Goal: Task Accomplishment & Management: Manage account settings

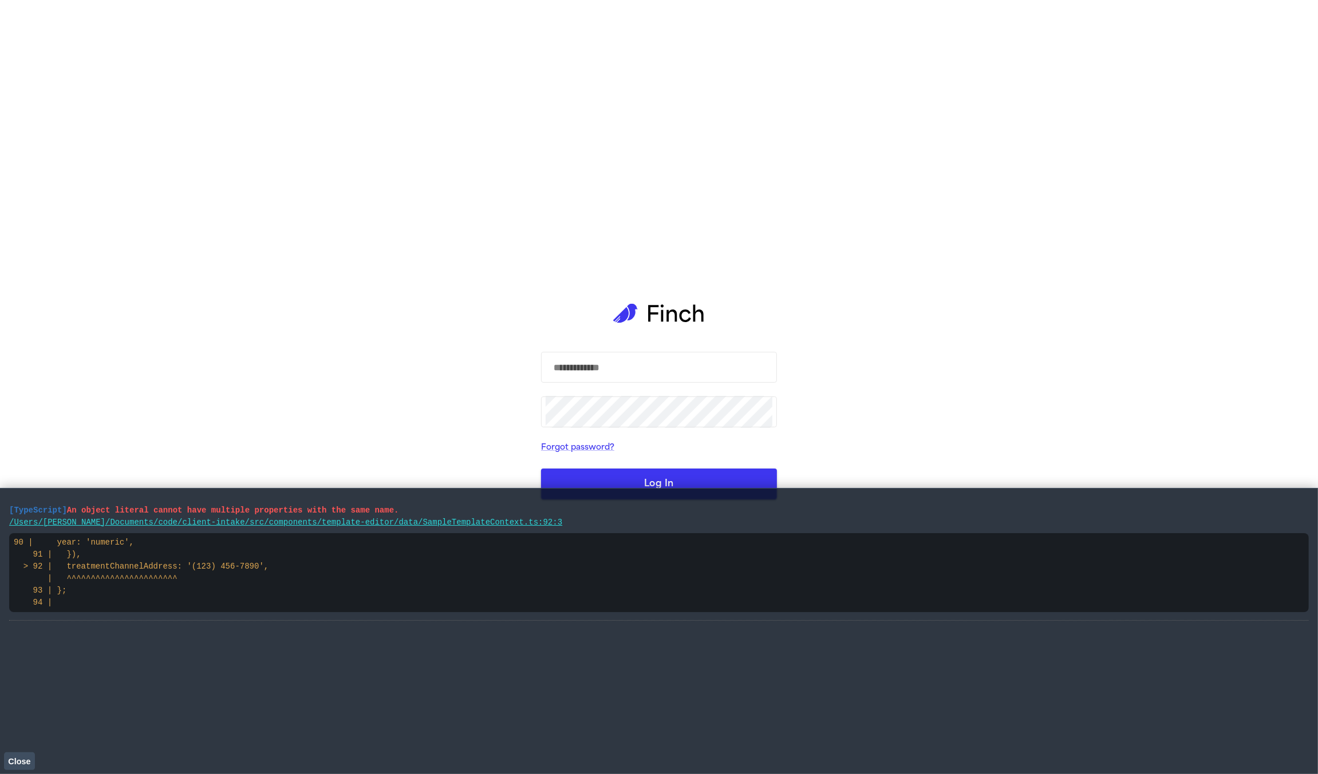
click at [23, 765] on span "Close" at bounding box center [19, 761] width 22 height 9
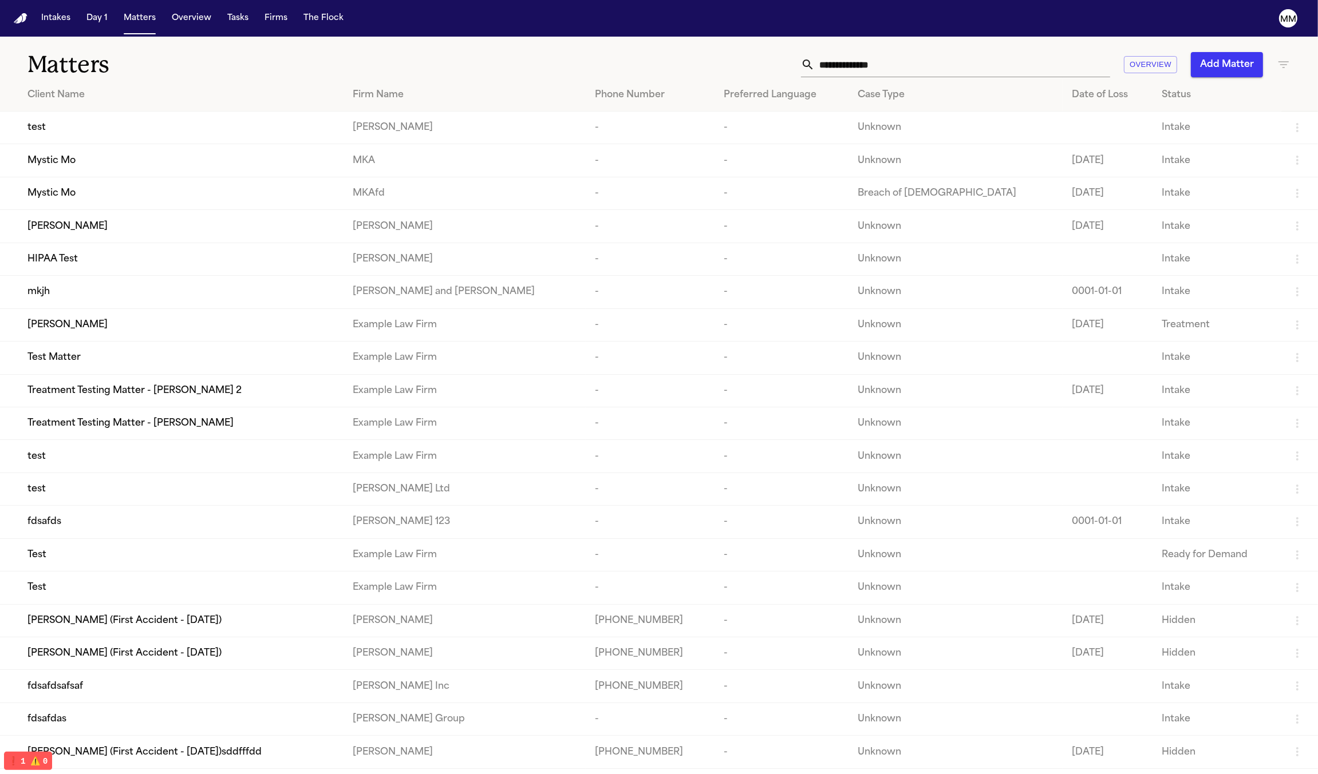
click at [109, 186] on td "Mystic Mo" at bounding box center [171, 193] width 343 height 33
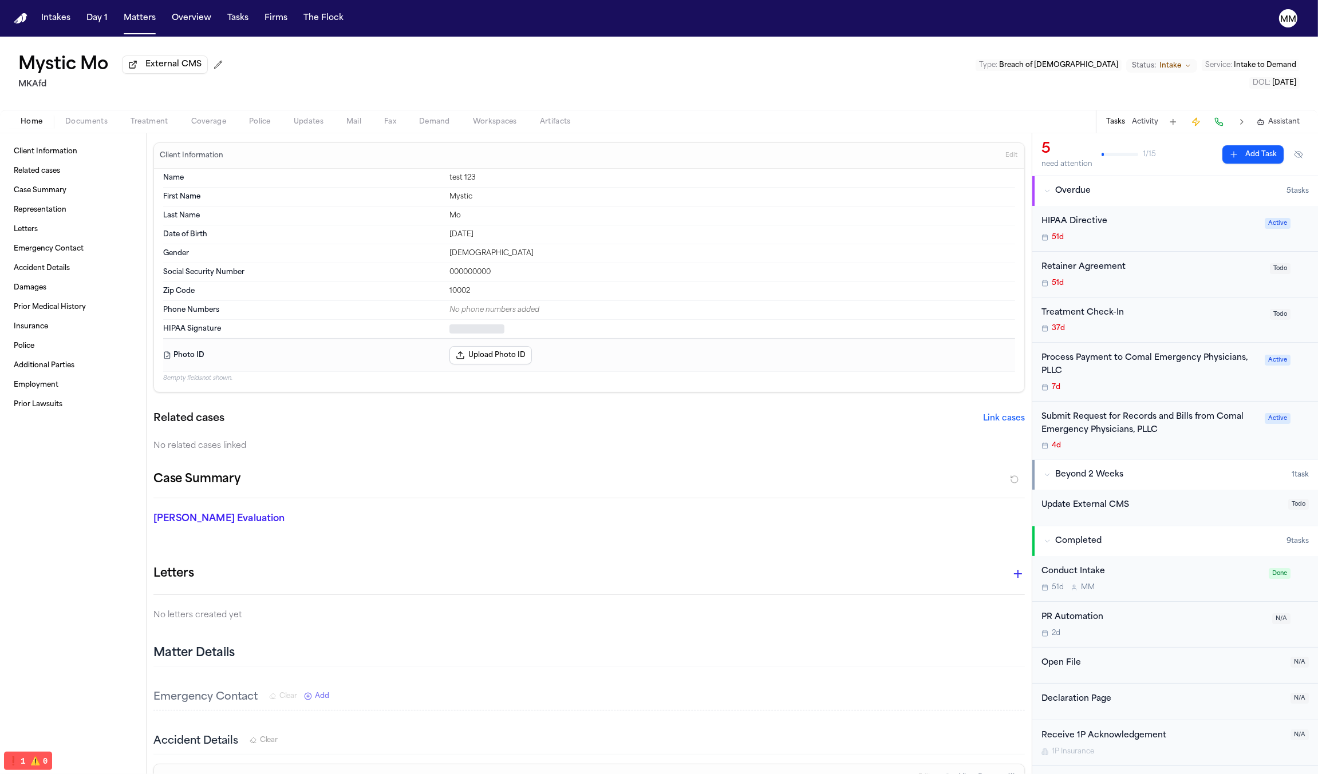
click at [89, 133] on div "Home Documents Treatment Coverage Police Updates Mail Fax Demand Workspaces Art…" at bounding box center [659, 121] width 1318 height 23
click at [90, 129] on span "button" at bounding box center [86, 128] width 56 height 1
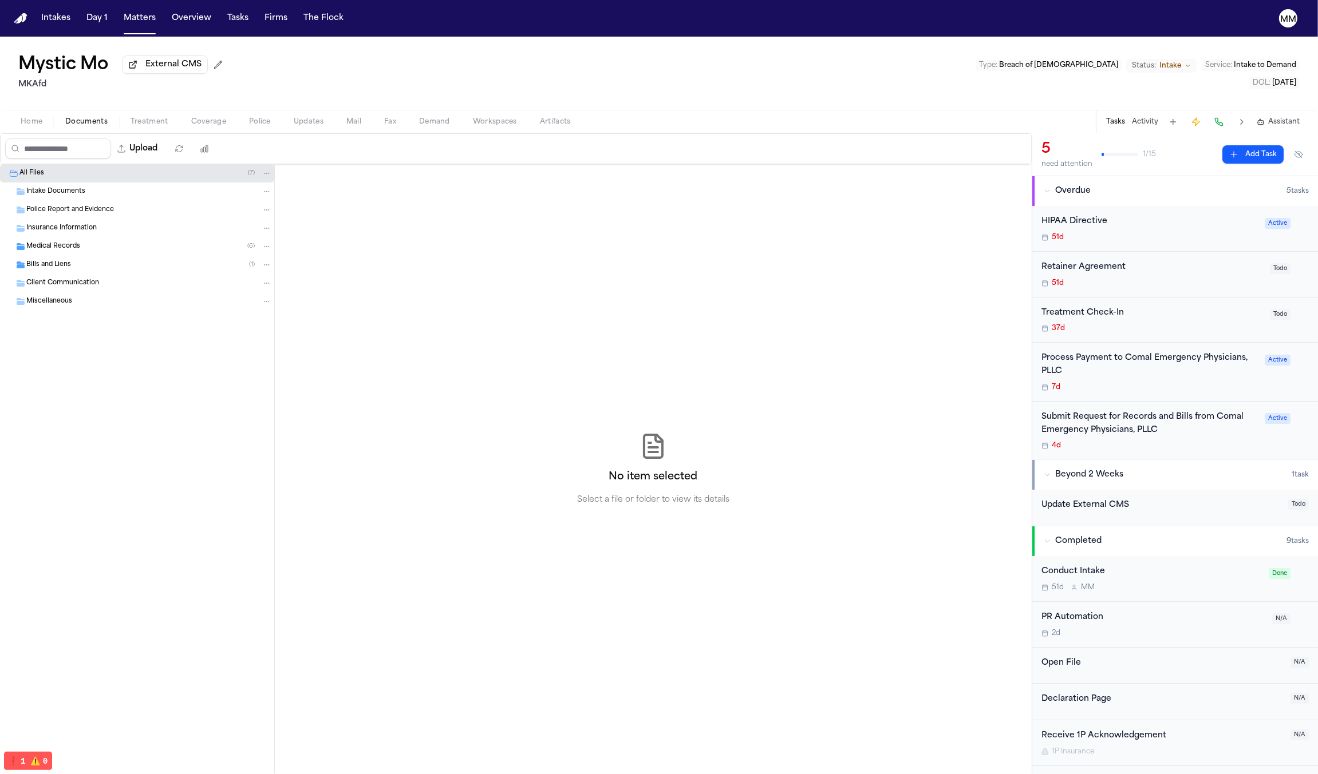
drag, startPoint x: 93, startPoint y: 203, endPoint x: 110, endPoint y: 201, distance: 17.3
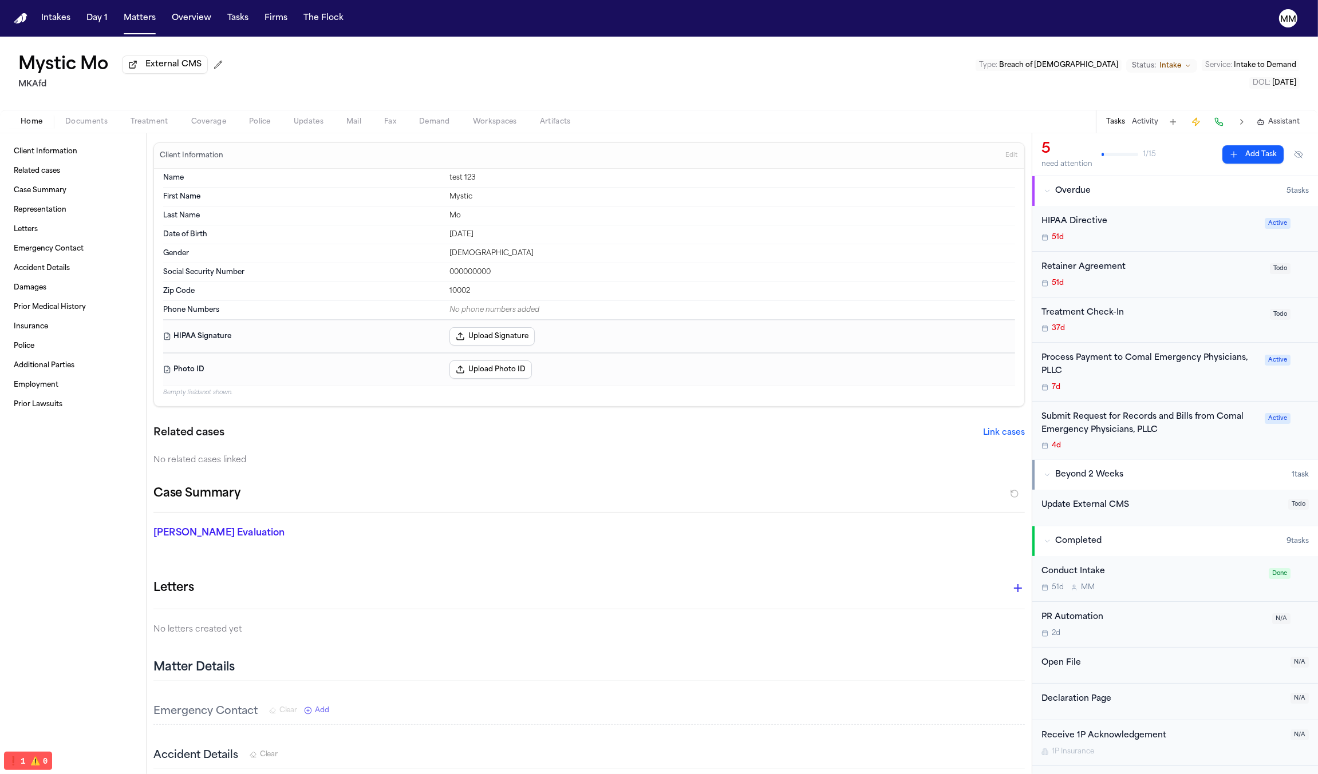
click at [15, 18] on img "Home" at bounding box center [21, 18] width 14 height 11
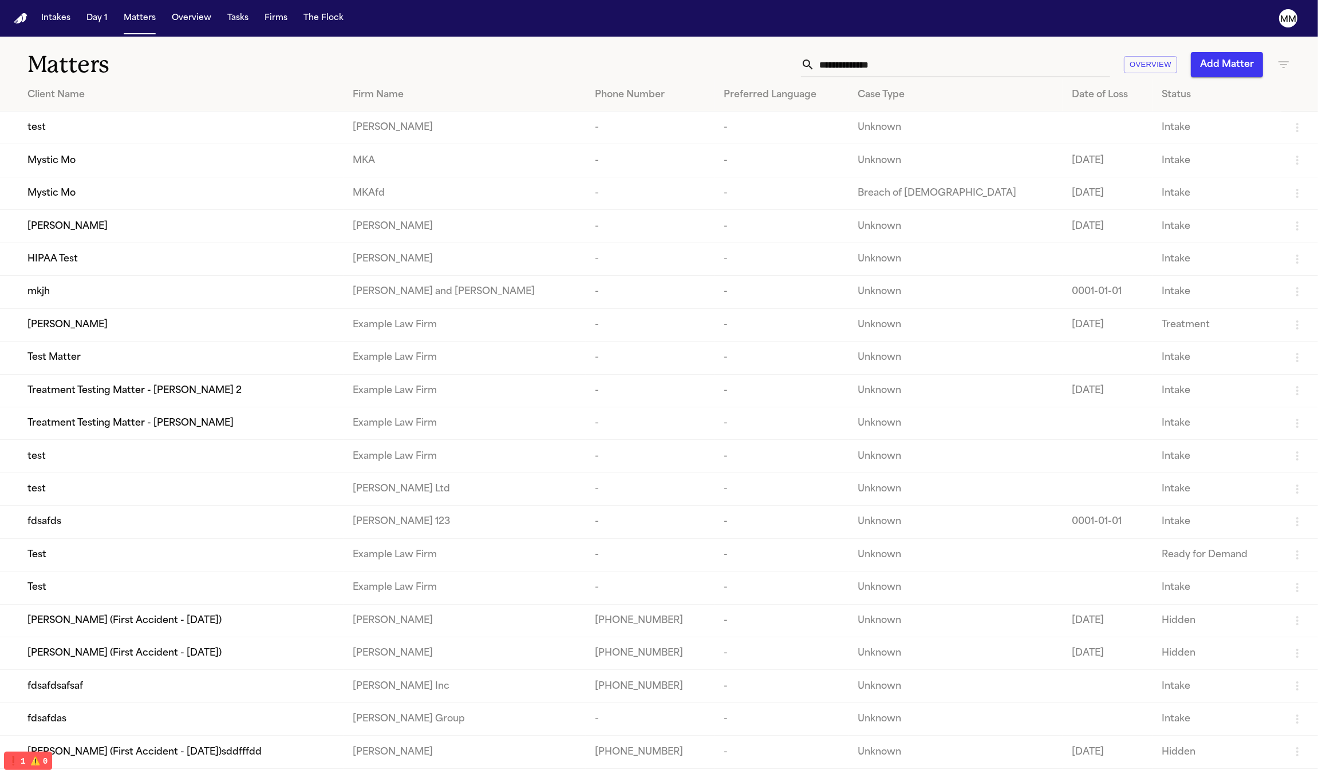
click at [77, 167] on div "Mystic Mo" at bounding box center [180, 161] width 307 height 14
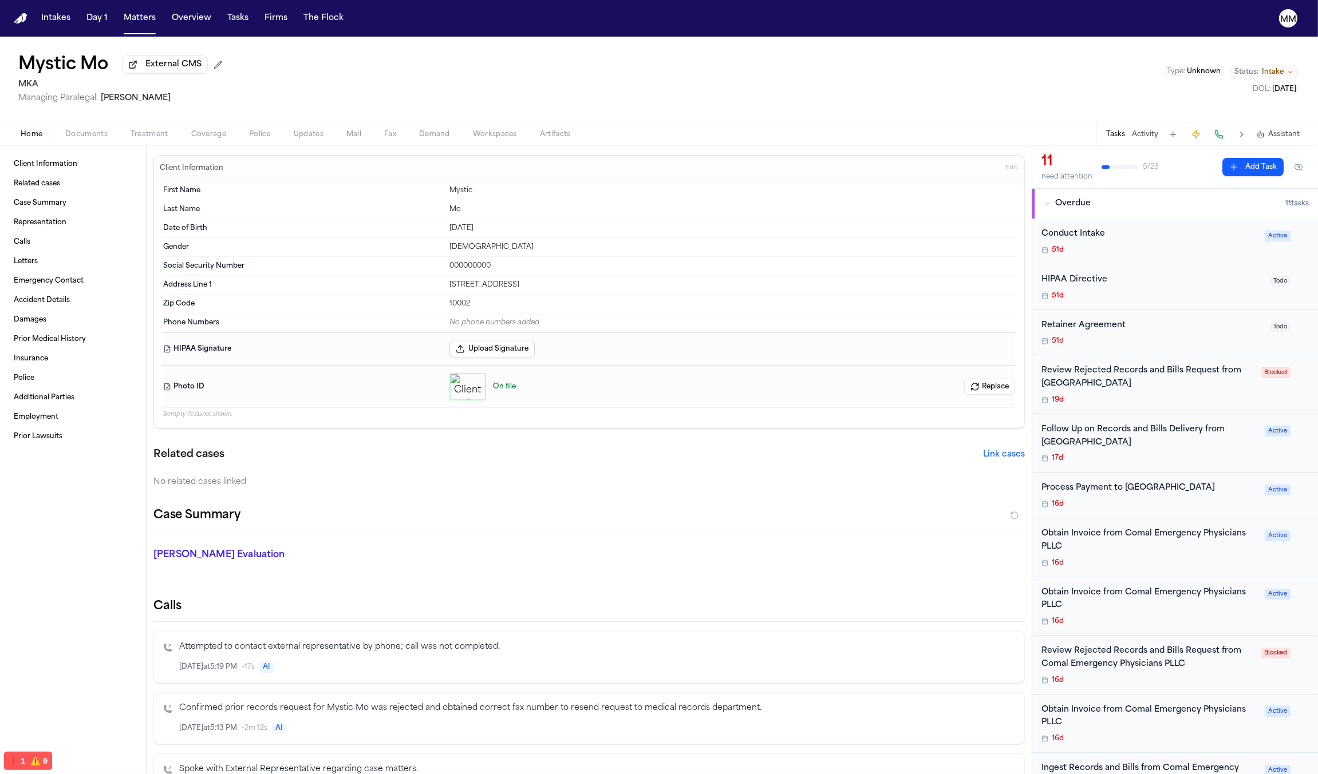
click at [79, 131] on span "Documents" at bounding box center [86, 134] width 42 height 9
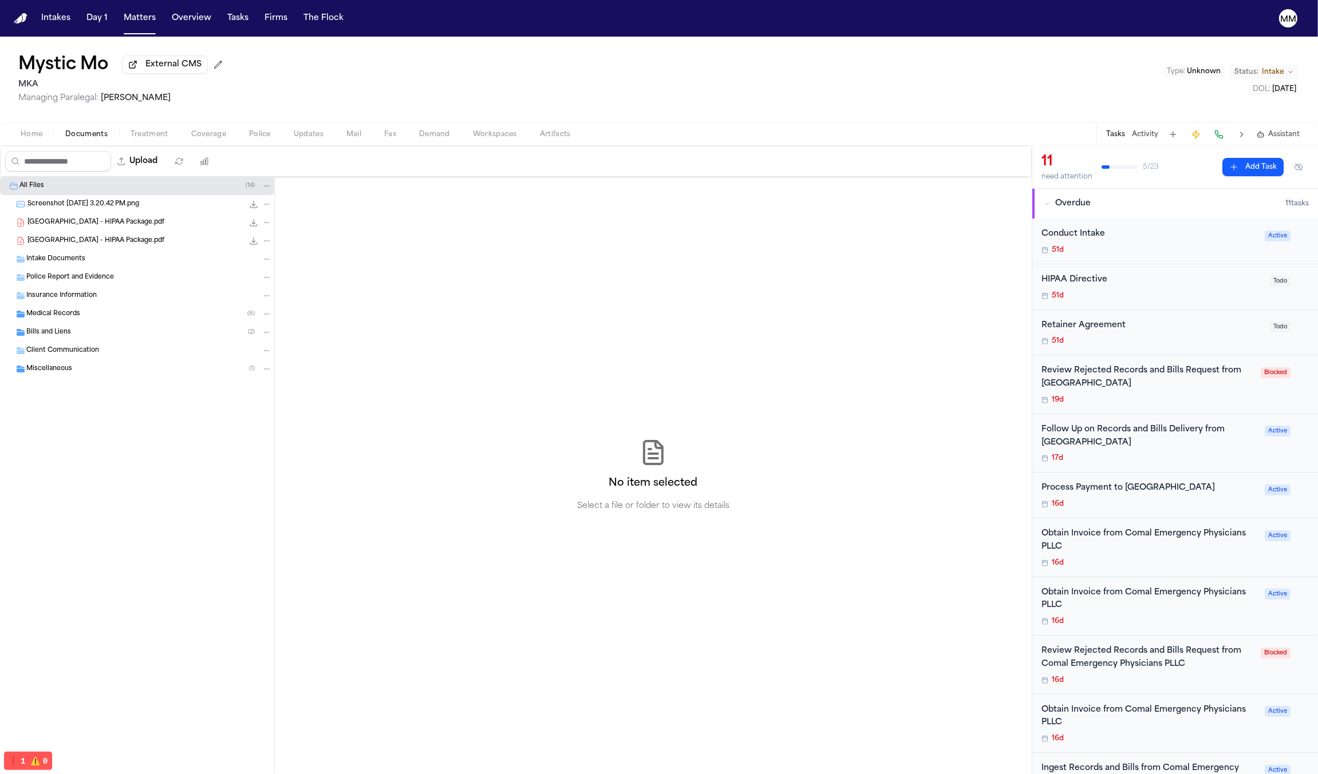
click at [7, 188] on span "Folder: All Files" at bounding box center [4, 186] width 7 height 7
click at [966, 165] on button "Delete files" at bounding box center [970, 161] width 21 height 21
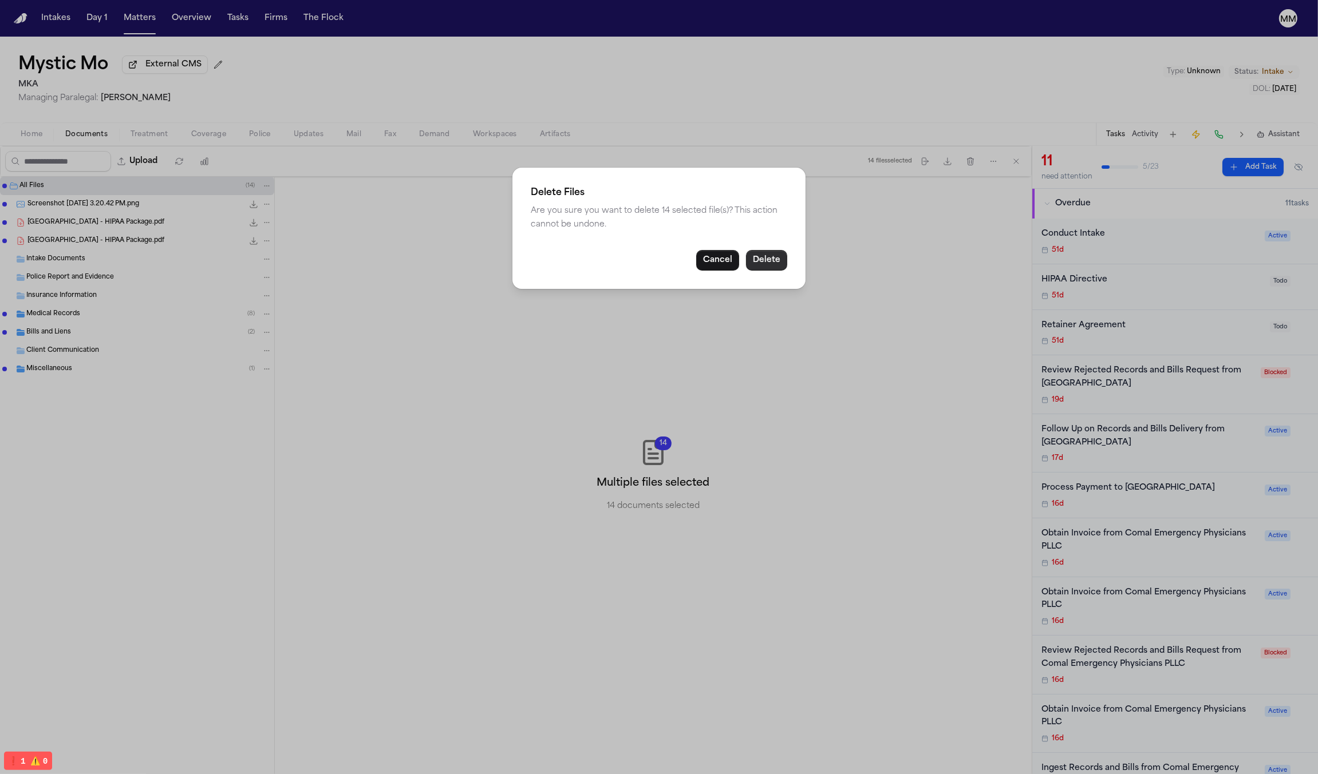
click at [773, 254] on button "Delete" at bounding box center [766, 260] width 41 height 21
